Goal: Task Accomplishment & Management: Use online tool/utility

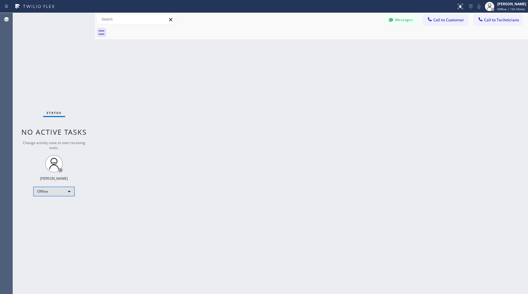
click at [58, 193] on div "Offline" at bounding box center [53, 191] width 41 height 9
click at [56, 207] on li "Available" at bounding box center [54, 206] width 40 height 7
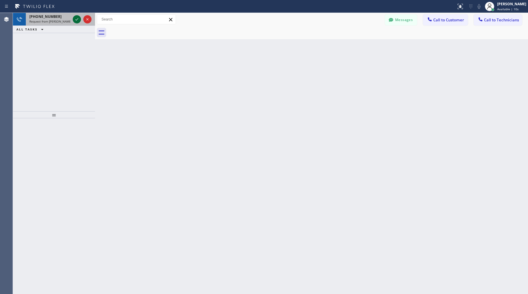
click at [75, 19] on icon at bounding box center [76, 19] width 7 height 7
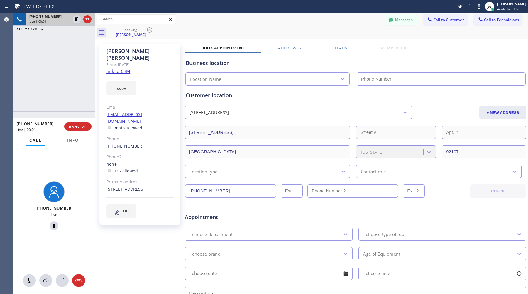
type input "(619) 202-8446"
click at [76, 125] on span "HANG UP" at bounding box center [78, 127] width 18 height 4
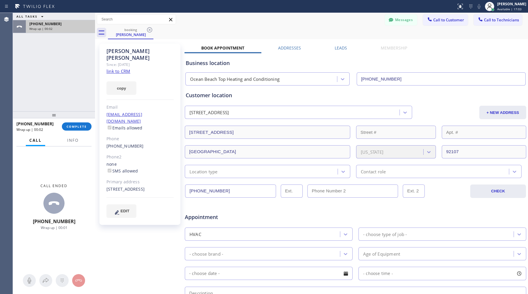
click at [64, 22] on div "+16199296249" at bounding box center [60, 23] width 62 height 5
click at [75, 125] on span "COMPLETE" at bounding box center [77, 127] width 20 height 4
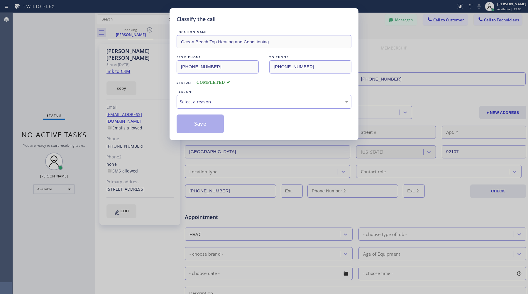
click at [194, 104] on div "Select a reason" at bounding box center [264, 101] width 168 height 7
click at [215, 127] on button "Save" at bounding box center [199, 124] width 47 height 19
